Goal: Find specific page/section: Find specific page/section

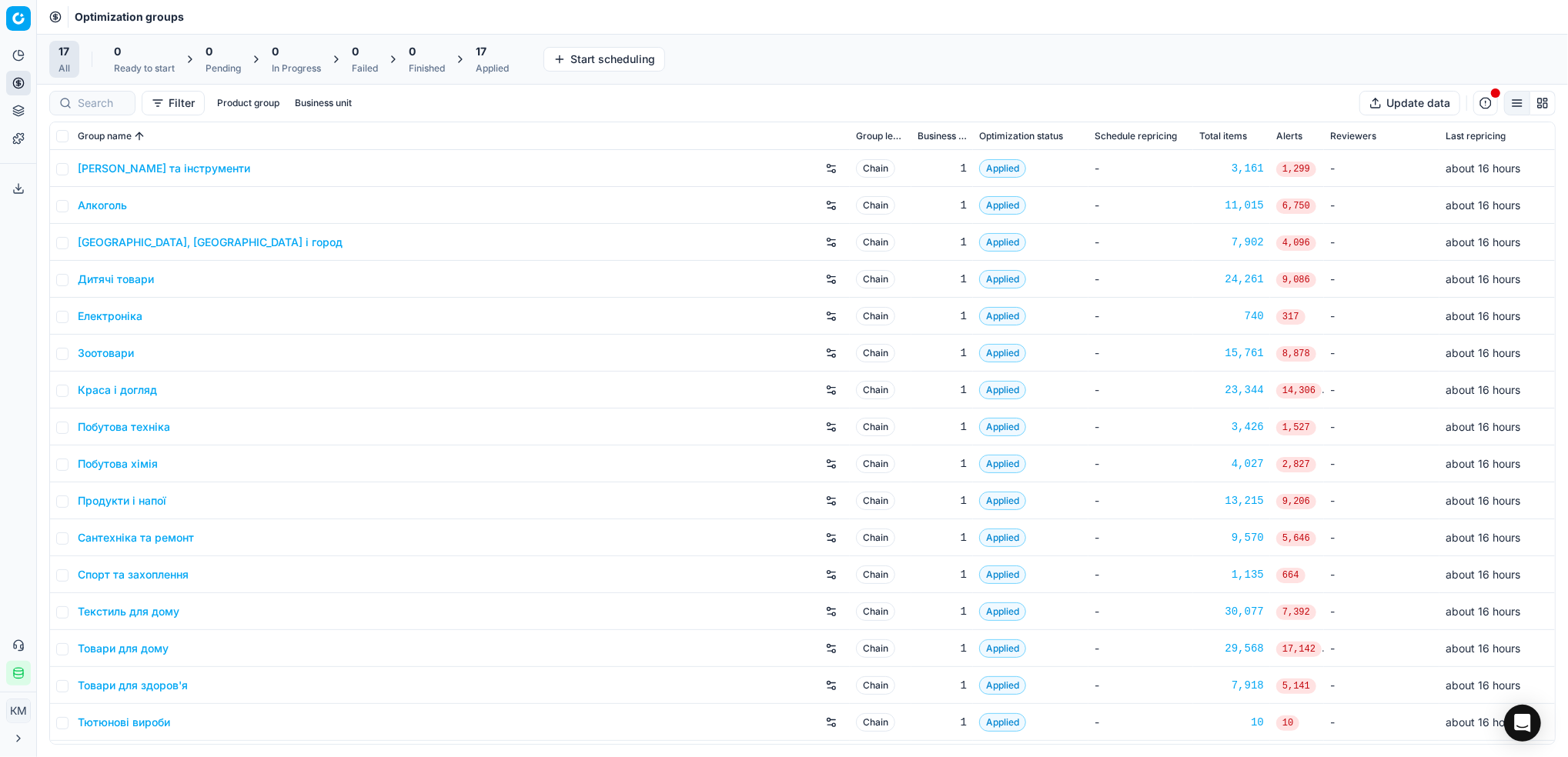
click at [112, 389] on link "Краса і догляд" at bounding box center [118, 390] width 80 height 16
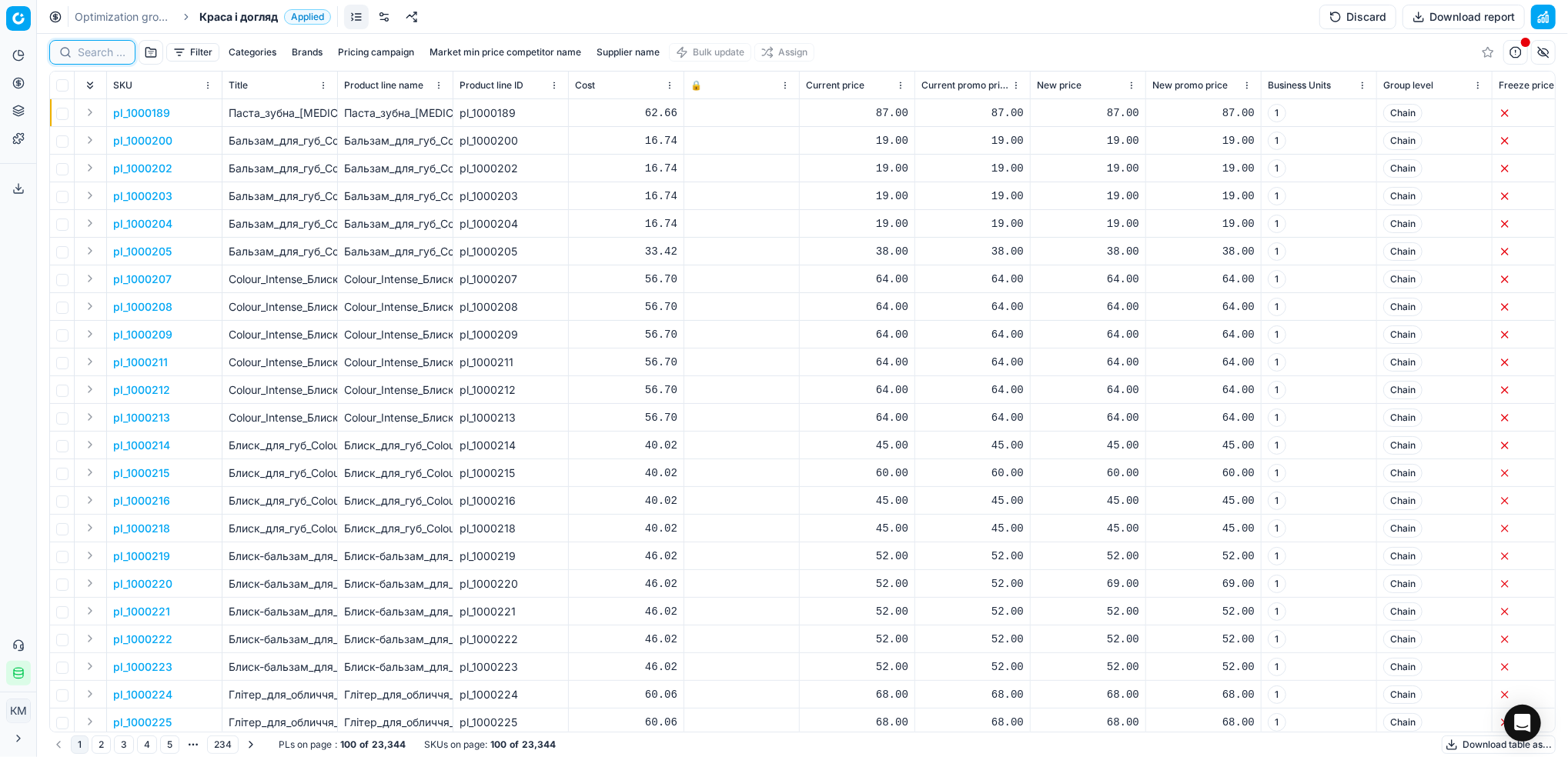
click at [107, 59] on input at bounding box center [102, 52] width 48 height 16
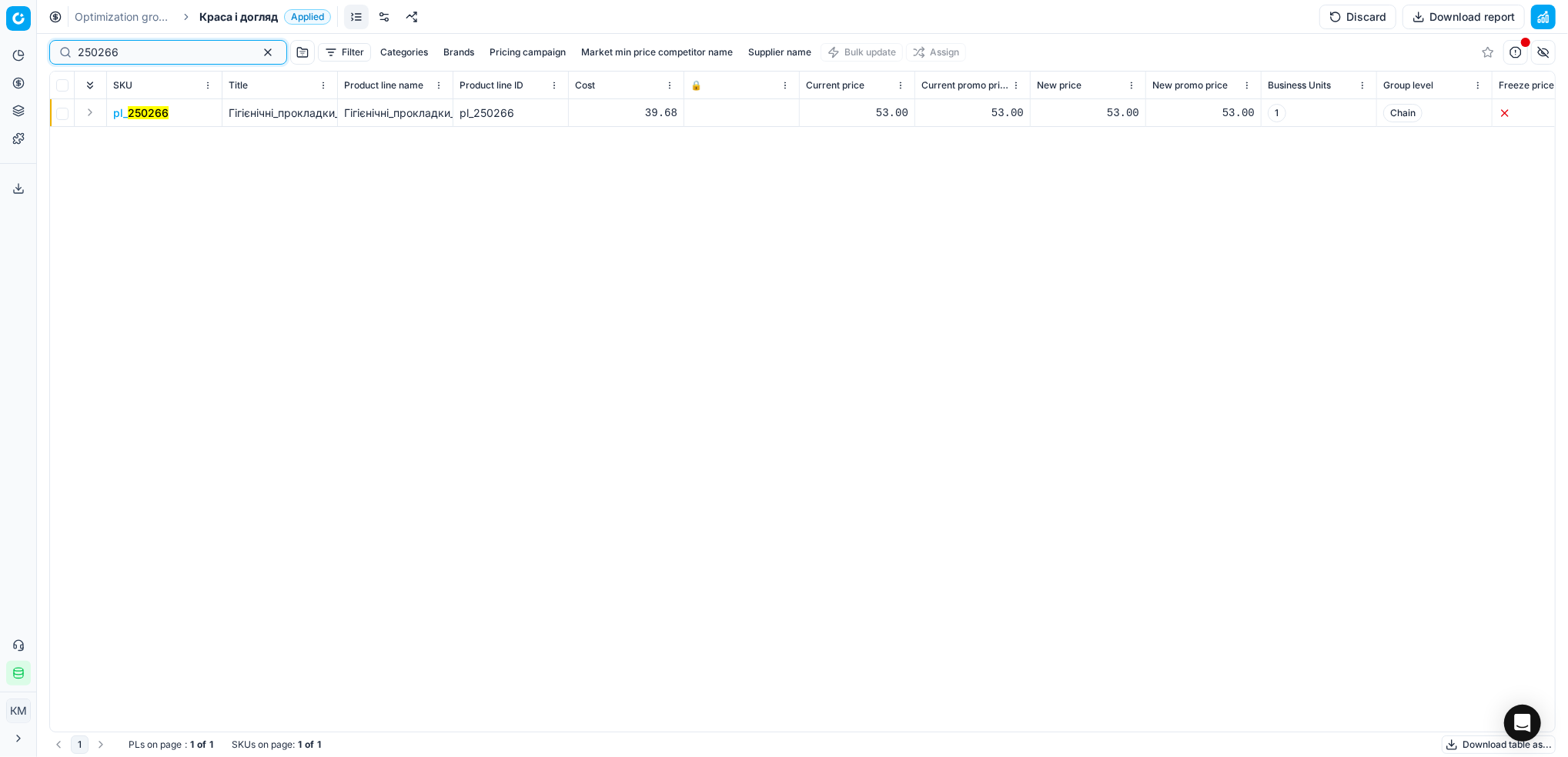
type input "250266"
click at [160, 112] on mark "250266" at bounding box center [148, 112] width 41 height 13
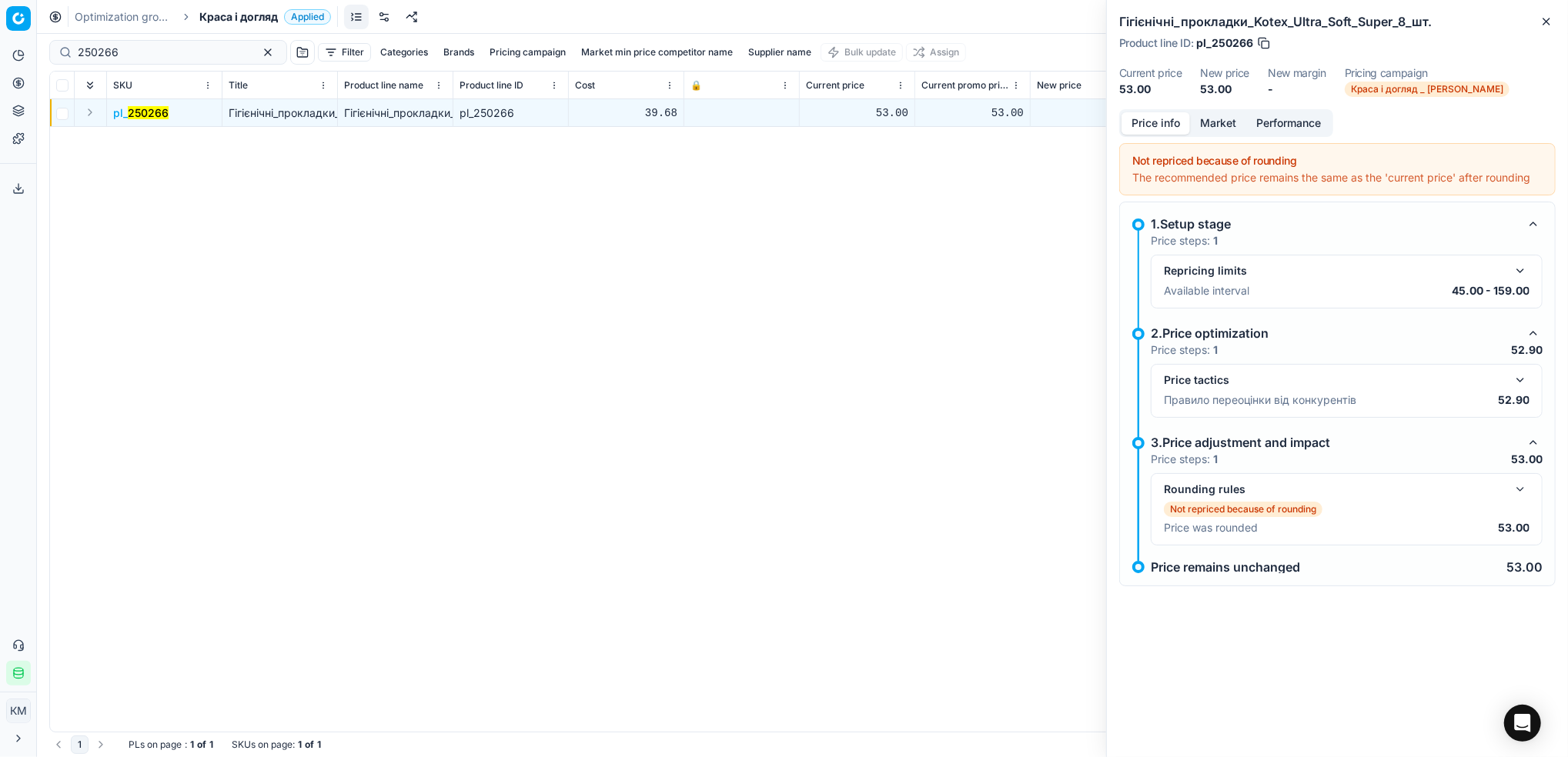
click at [1249, 123] on button "Performance" at bounding box center [1288, 123] width 84 height 23
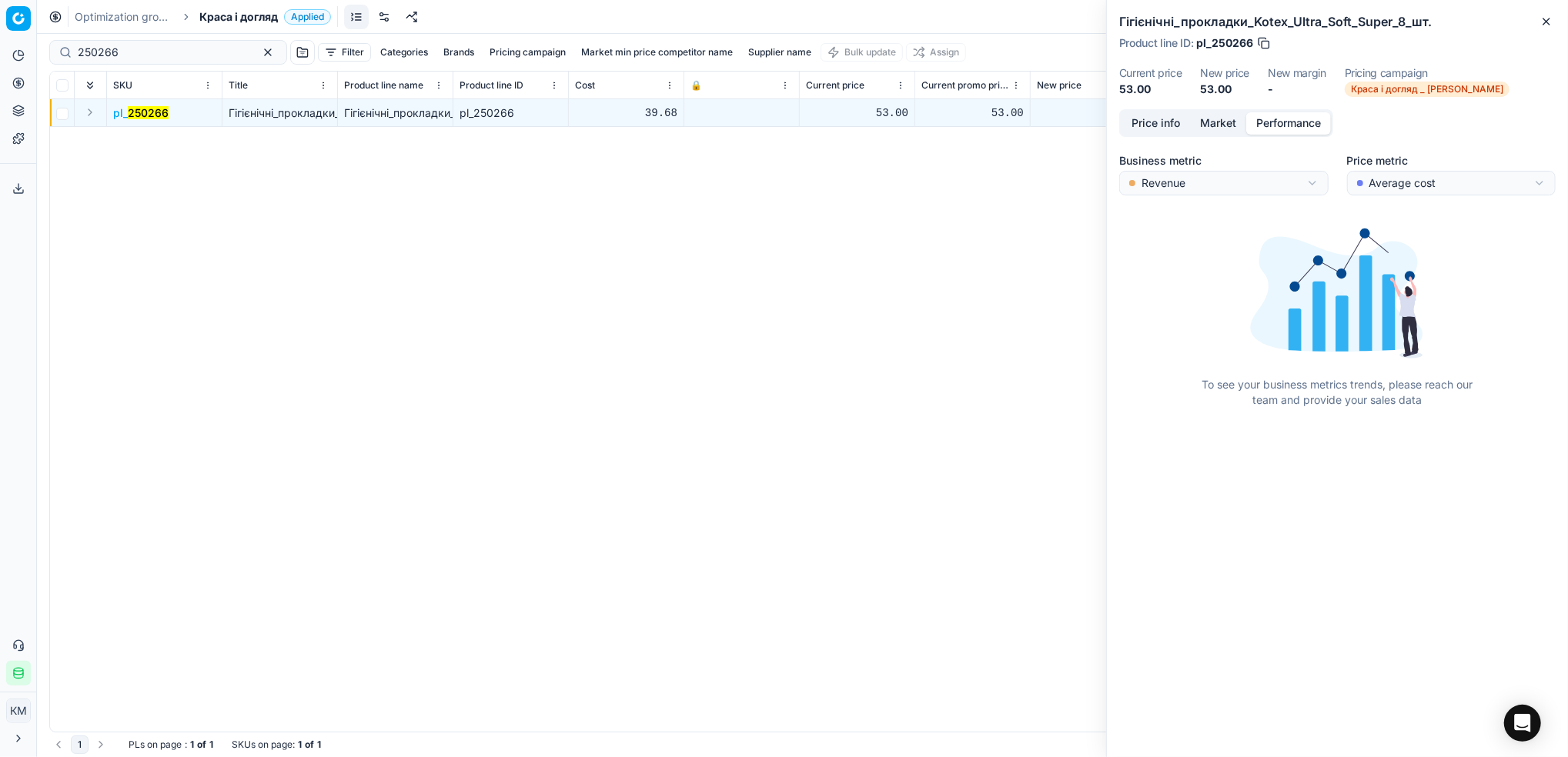
click at [1239, 130] on button "Market" at bounding box center [1218, 123] width 56 height 23
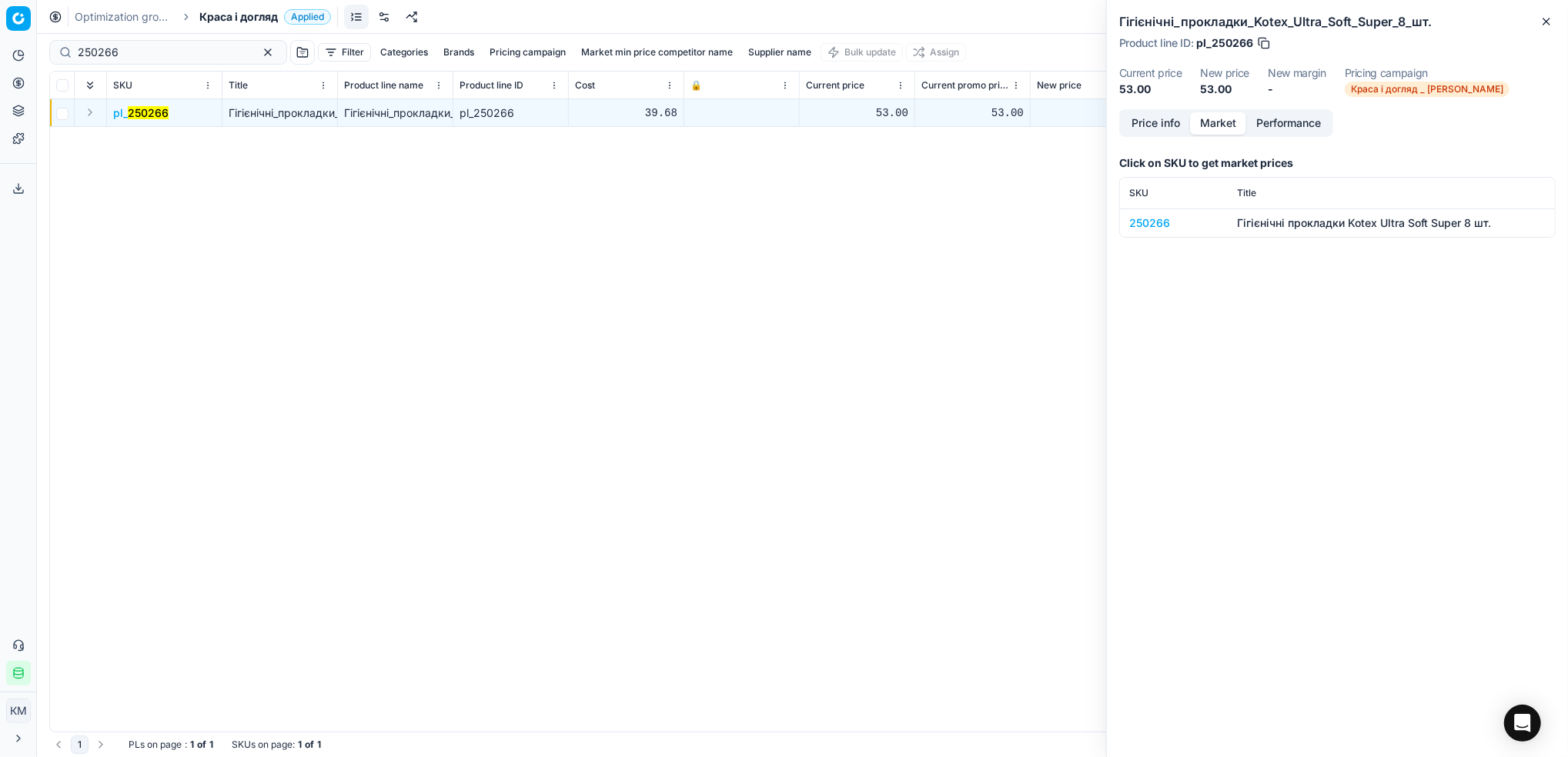
click at [1142, 231] on td "250266" at bounding box center [1174, 222] width 108 height 28
click at [1160, 222] on div "250266" at bounding box center [1174, 223] width 89 height 16
